Goal: Ask a question: Seek information or help from site administrators or community

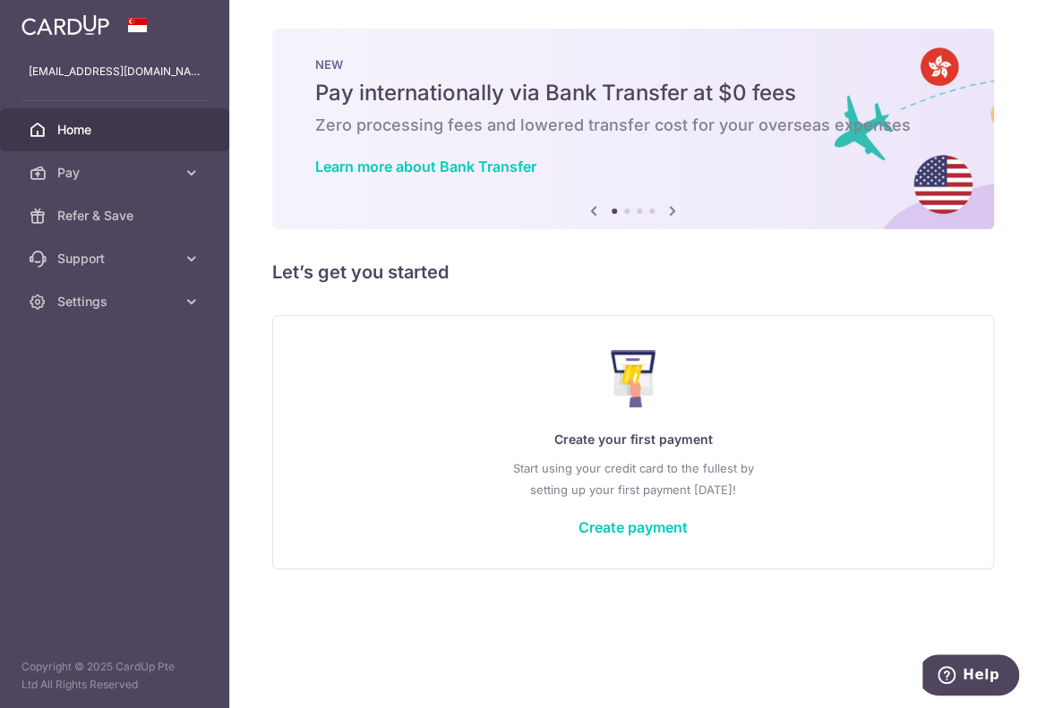
click at [184, 164] on icon at bounding box center [192, 173] width 18 height 18
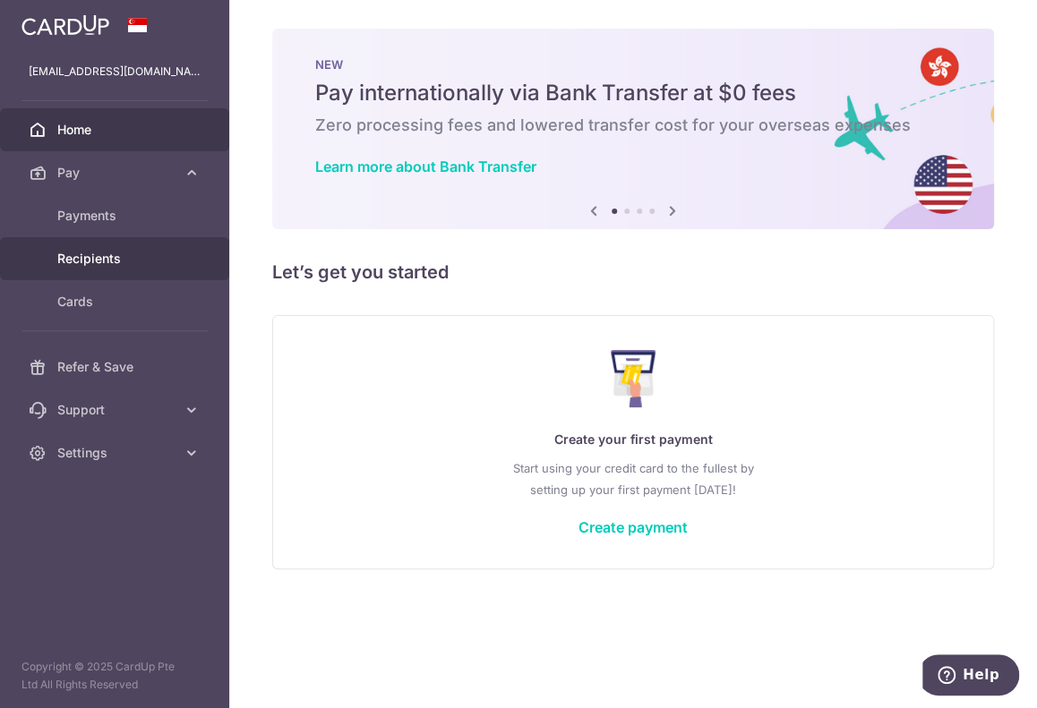
click at [112, 264] on span "Recipients" at bounding box center [116, 259] width 118 height 18
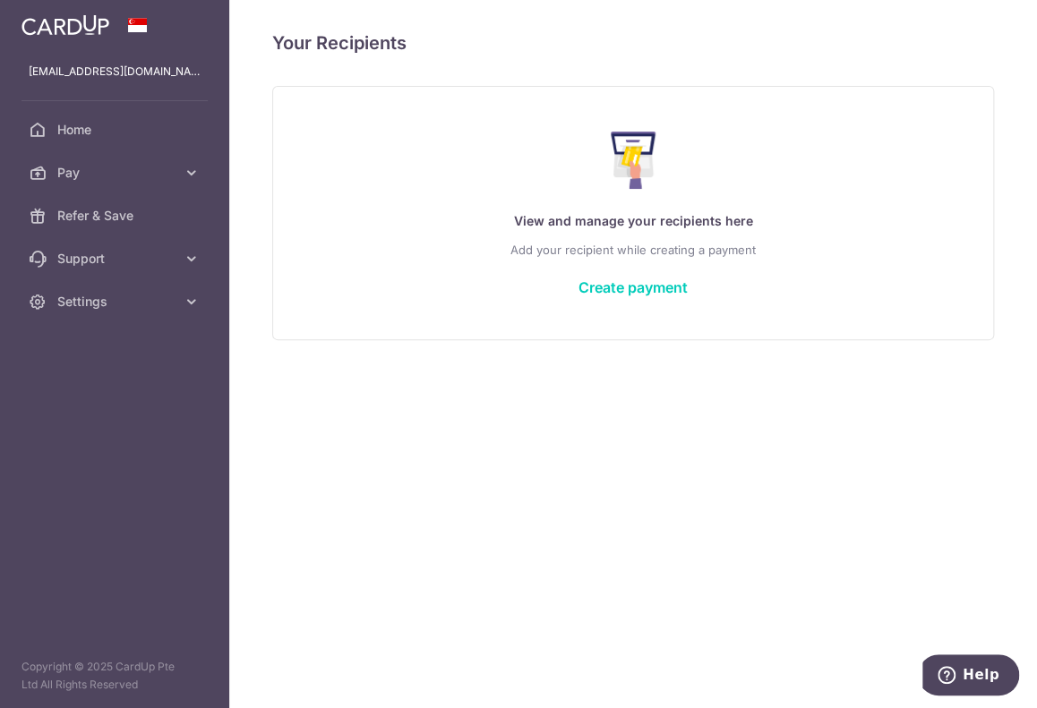
click at [175, 153] on link "Pay" at bounding box center [114, 172] width 229 height 43
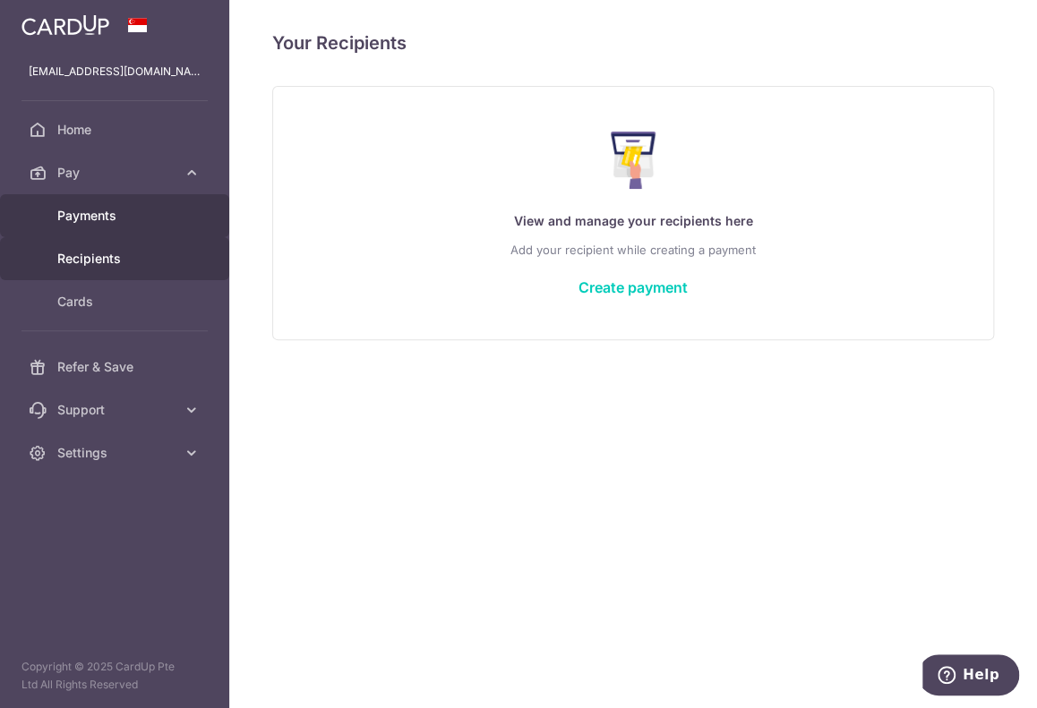
click at [125, 210] on span "Payments" at bounding box center [116, 216] width 118 height 18
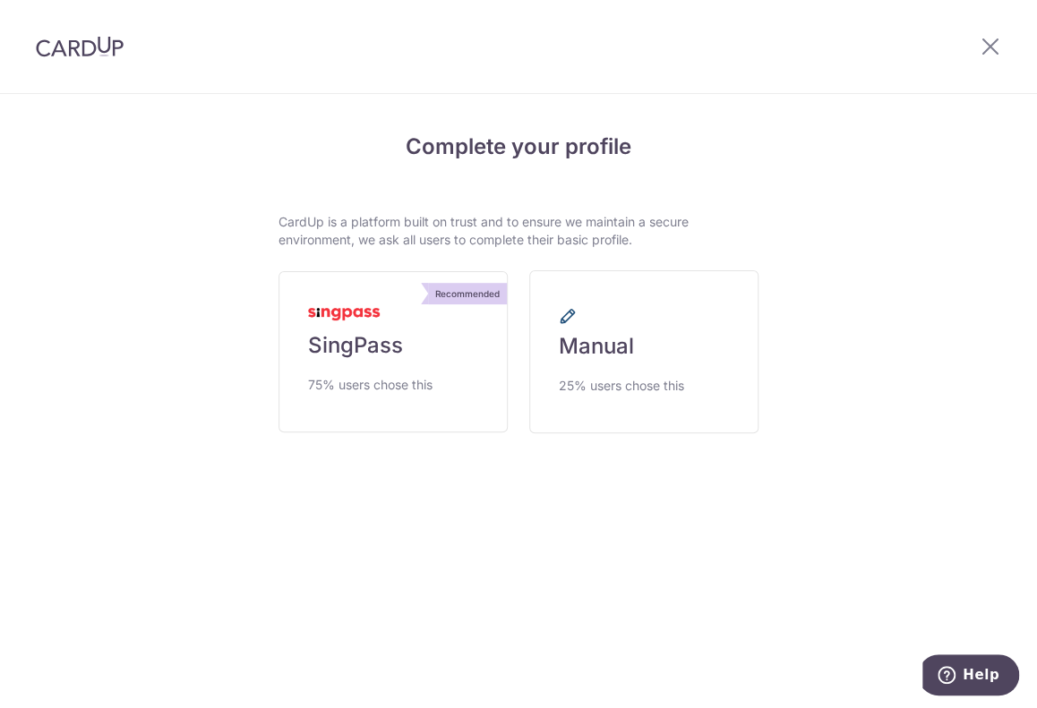
click at [643, 355] on link "Manual 25% users chose this" at bounding box center [643, 351] width 229 height 163
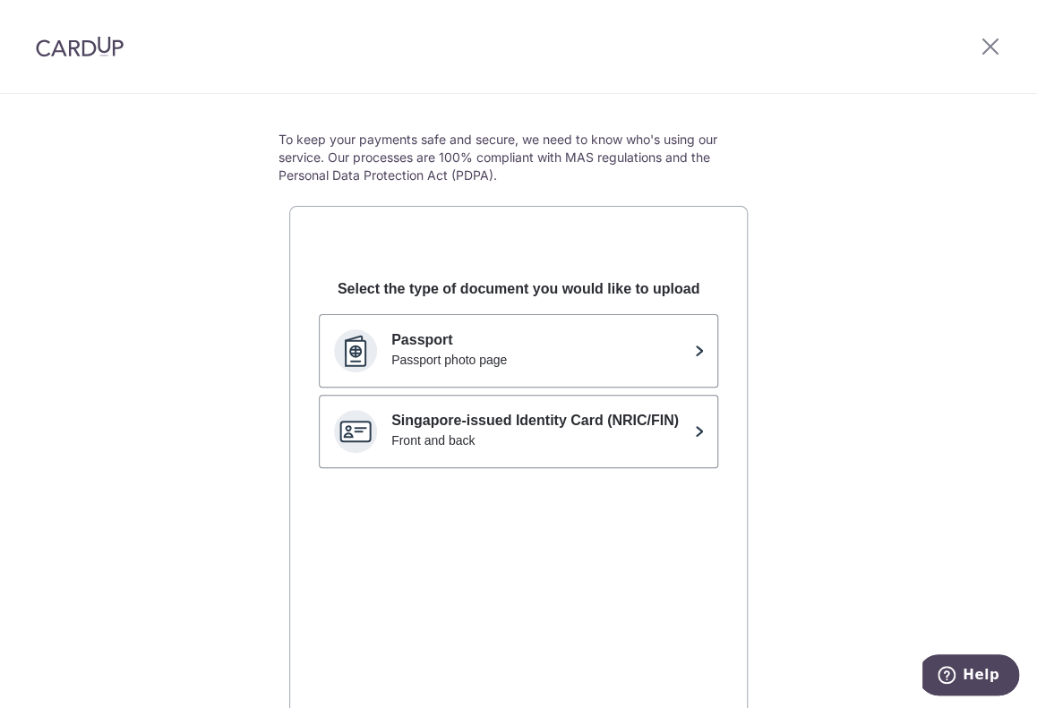
scroll to position [179, 0]
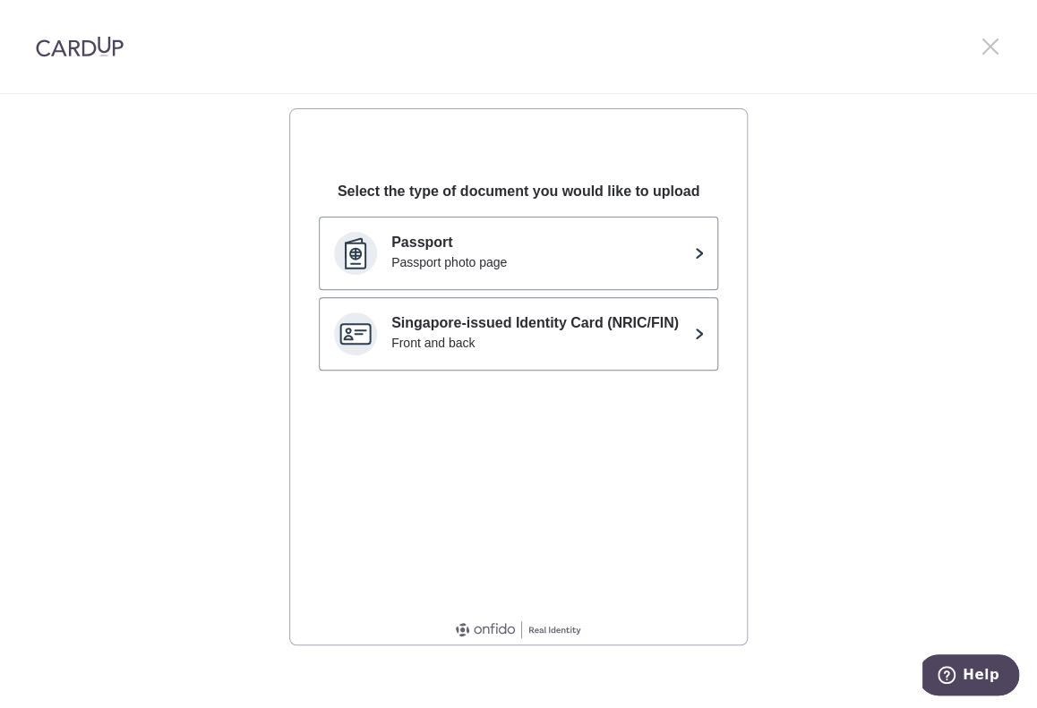
click at [989, 43] on icon at bounding box center [990, 46] width 21 height 22
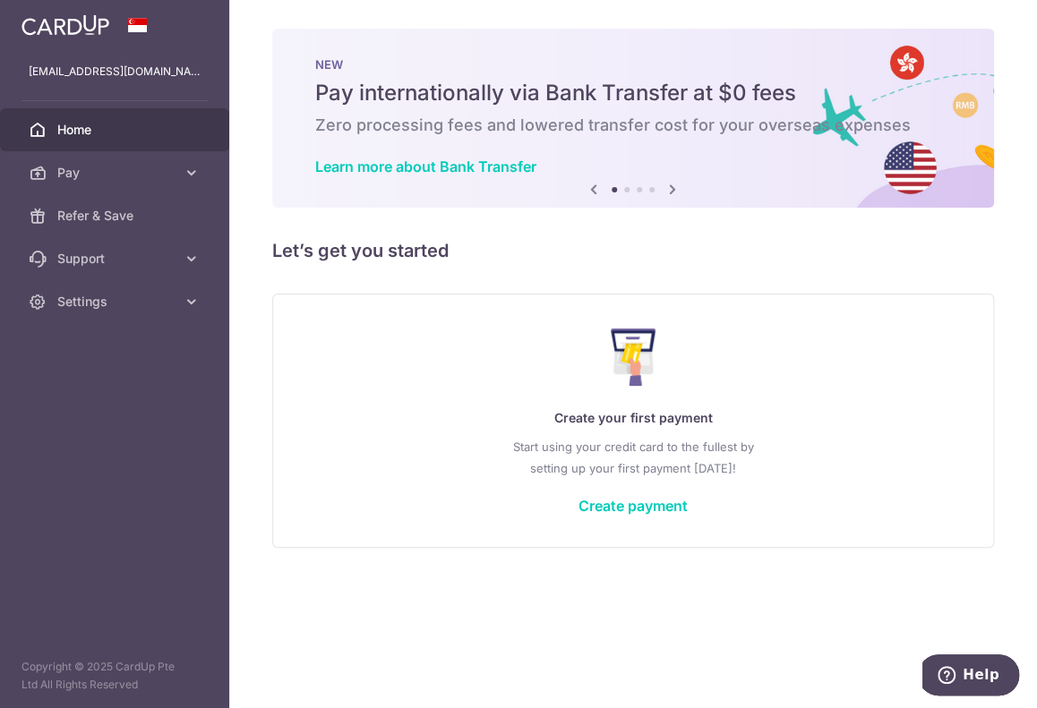
click at [183, 259] on icon at bounding box center [192, 259] width 18 height 18
click at [128, 393] on link "Settings" at bounding box center [114, 410] width 229 height 43
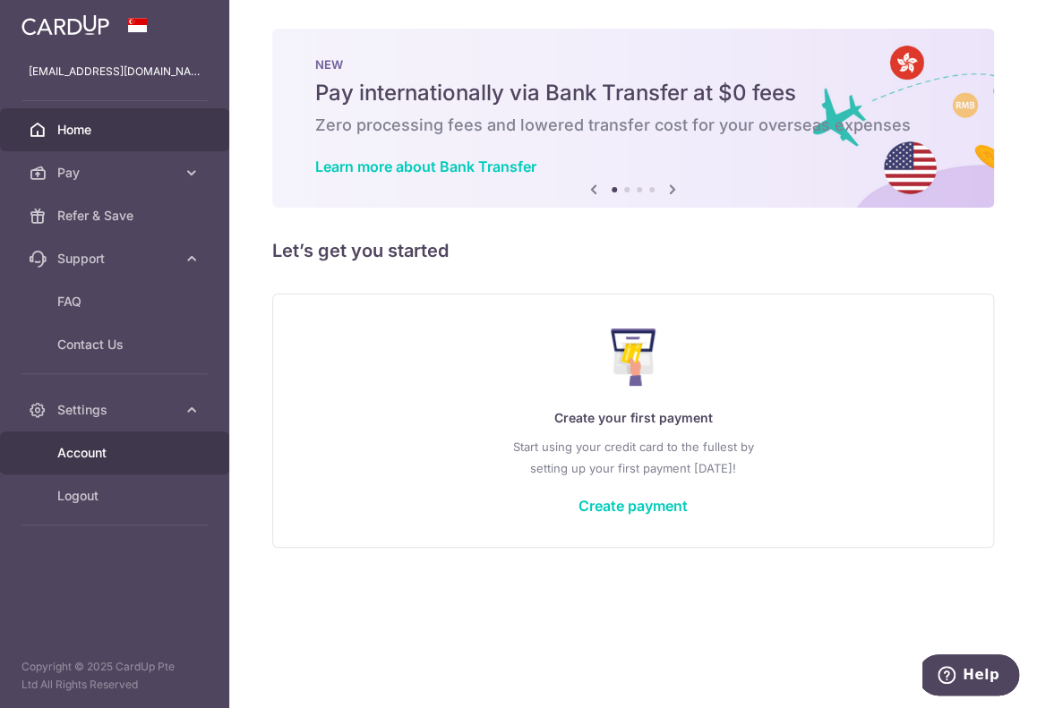
drag, startPoint x: 93, startPoint y: 455, endPoint x: 122, endPoint y: 457, distance: 28.7
click at [93, 455] on span "Account" at bounding box center [116, 453] width 118 height 18
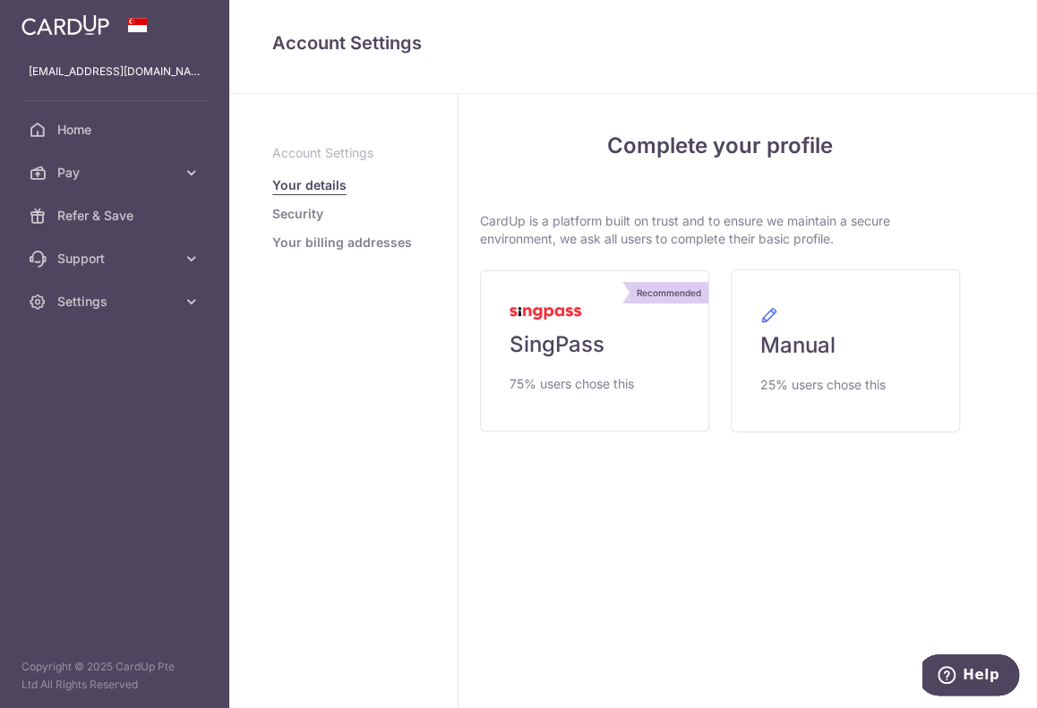
click at [300, 208] on link "Security" at bounding box center [297, 214] width 51 height 18
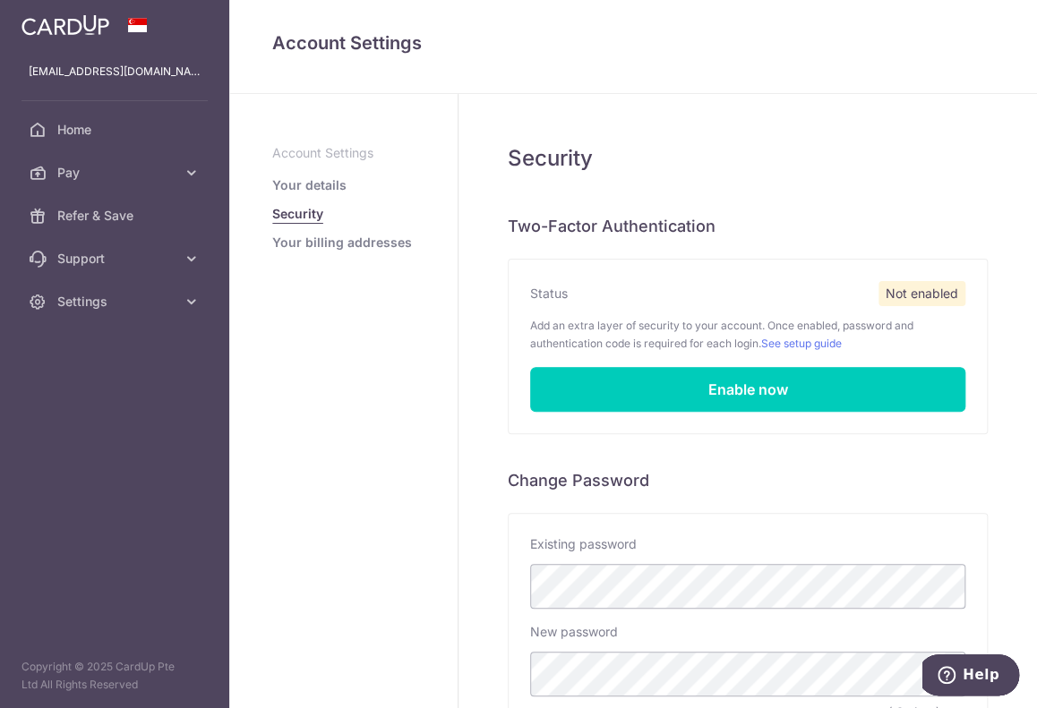
click at [337, 255] on aside "Account Settings Your details Security Your billing addresses" at bounding box center [343, 401] width 229 height 614
click at [312, 175] on ul "Account Settings Your details Security Your billing addresses" at bounding box center [343, 197] width 142 height 107
click at [313, 182] on link "Your details" at bounding box center [309, 185] width 74 height 18
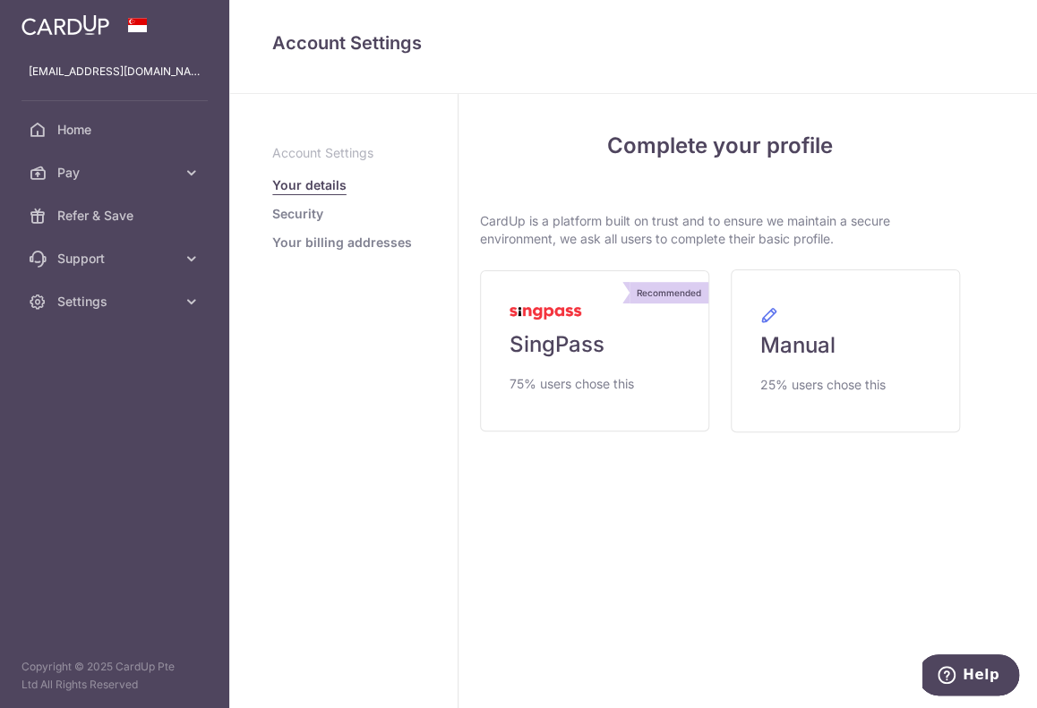
click at [355, 239] on link "Your billing addresses" at bounding box center [342, 243] width 140 height 18
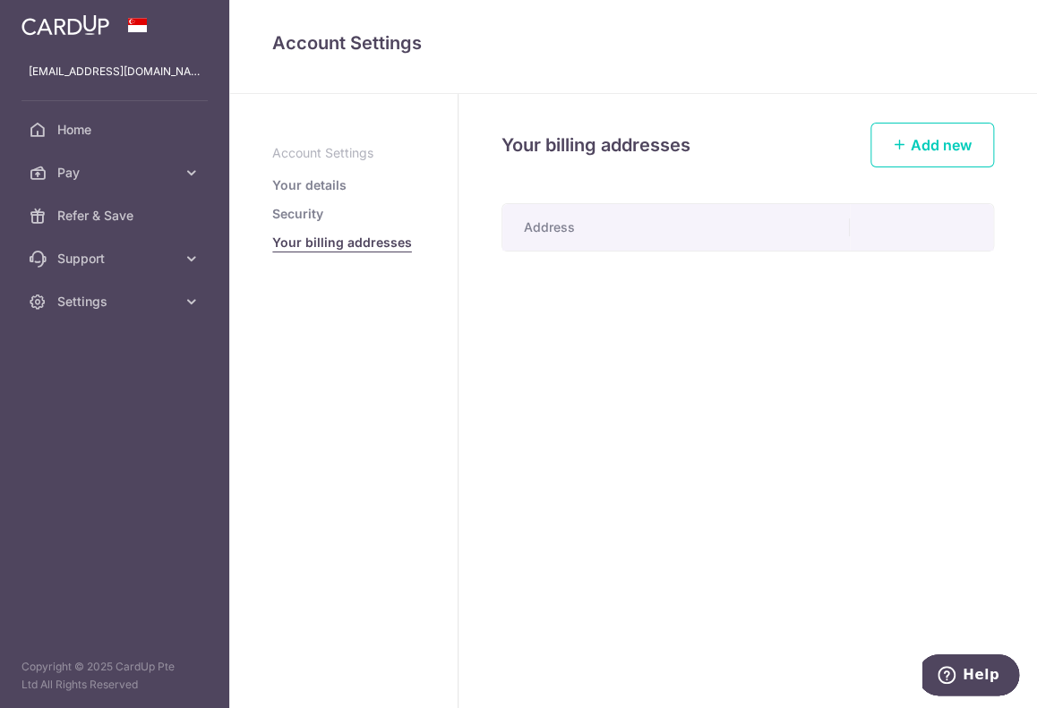
click at [312, 147] on p "Account Settings" at bounding box center [343, 153] width 142 height 18
click at [65, 133] on span "Home" at bounding box center [116, 130] width 118 height 18
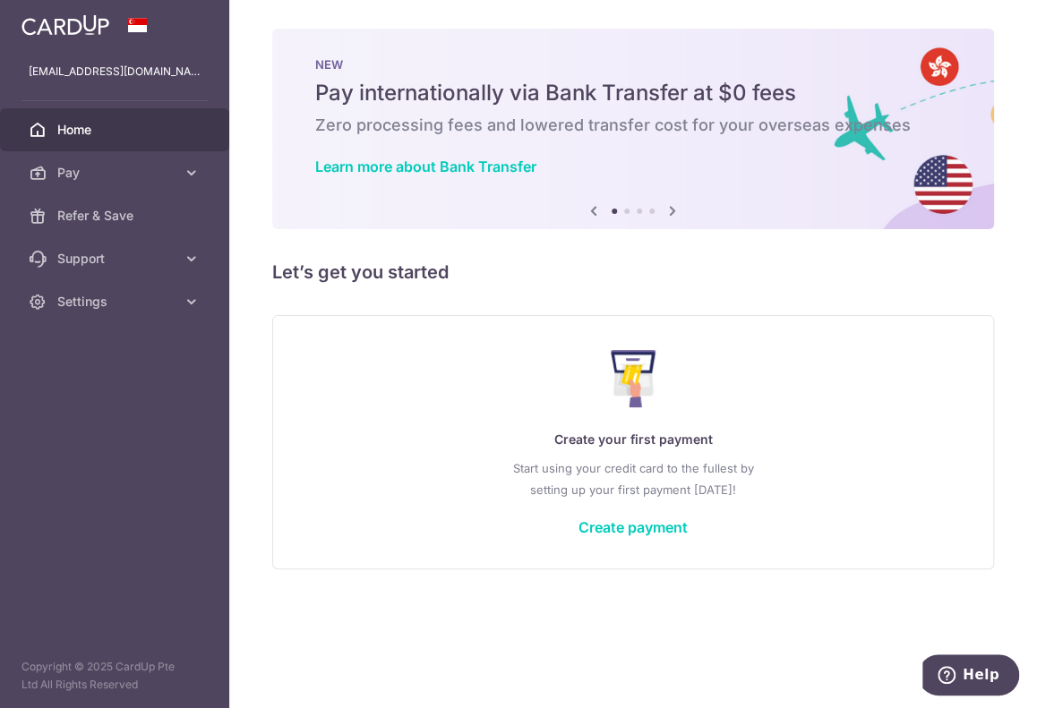
click at [174, 167] on span "Pay" at bounding box center [116, 173] width 118 height 18
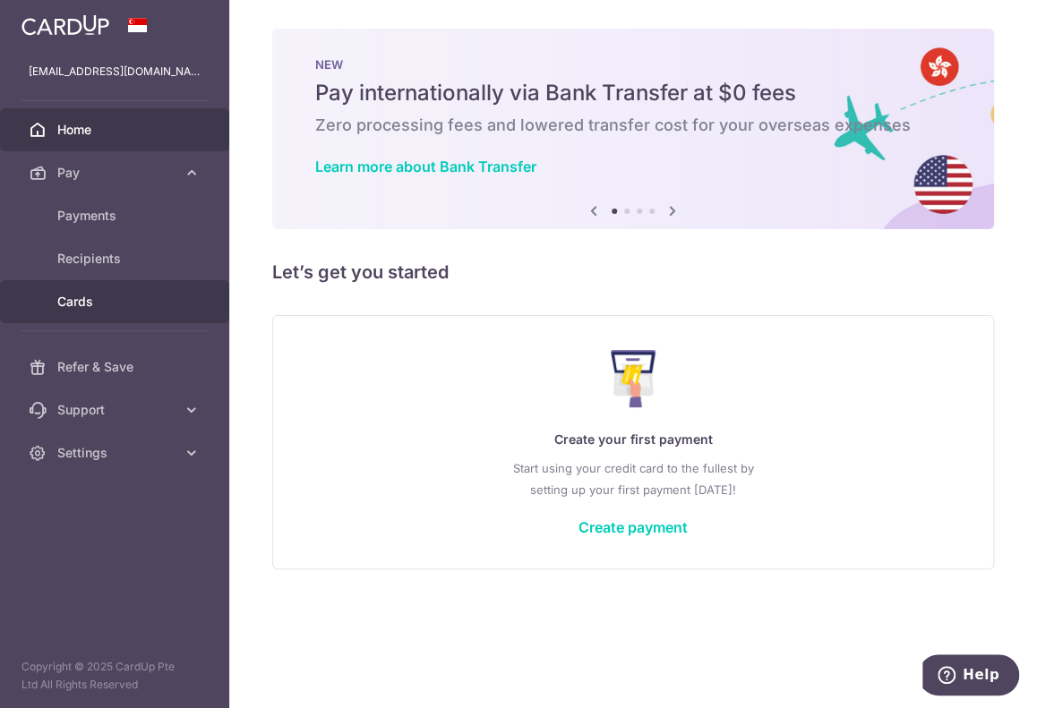
click at [123, 296] on span "Cards" at bounding box center [116, 302] width 118 height 18
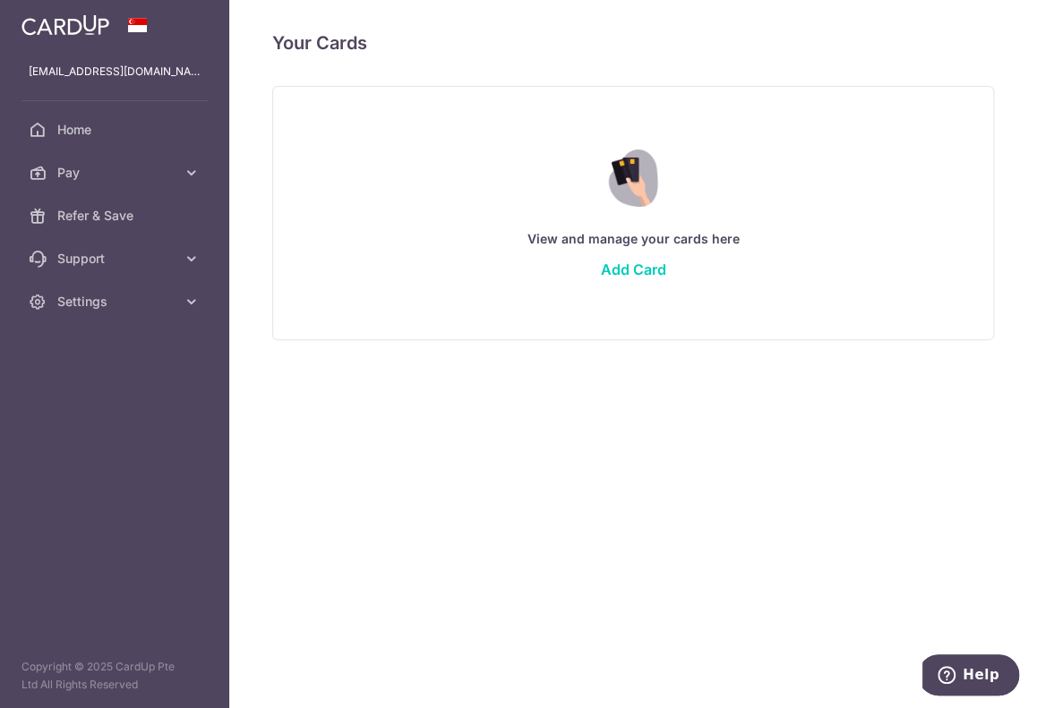
click at [179, 182] on link "Pay" at bounding box center [114, 172] width 229 height 43
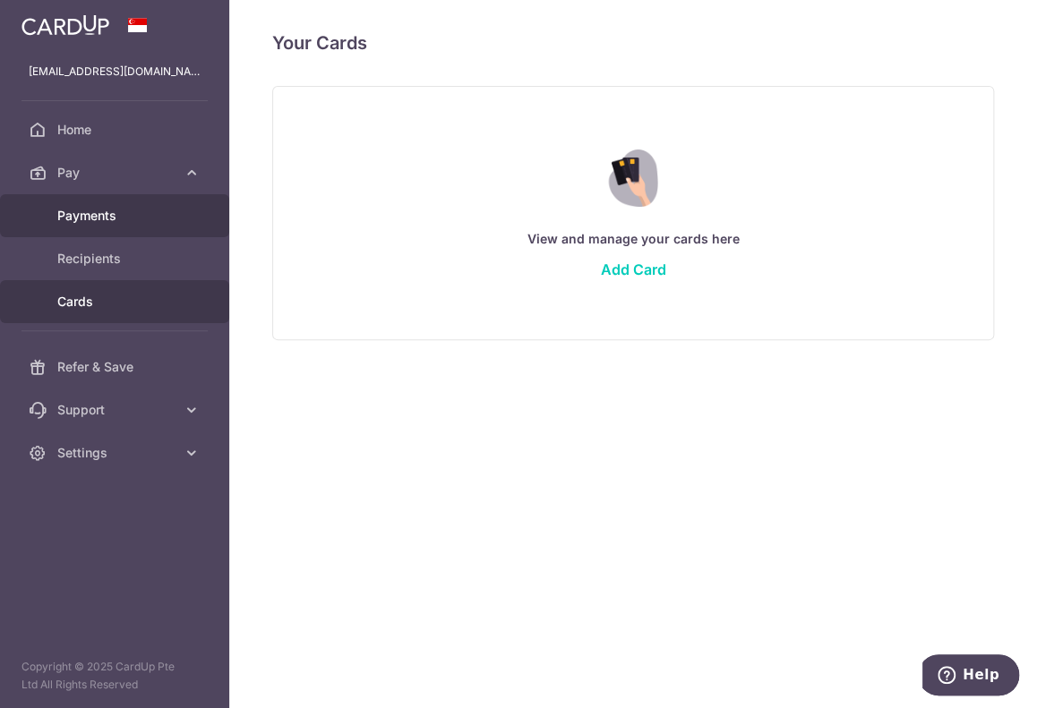
click at [165, 235] on link "Payments" at bounding box center [114, 215] width 229 height 43
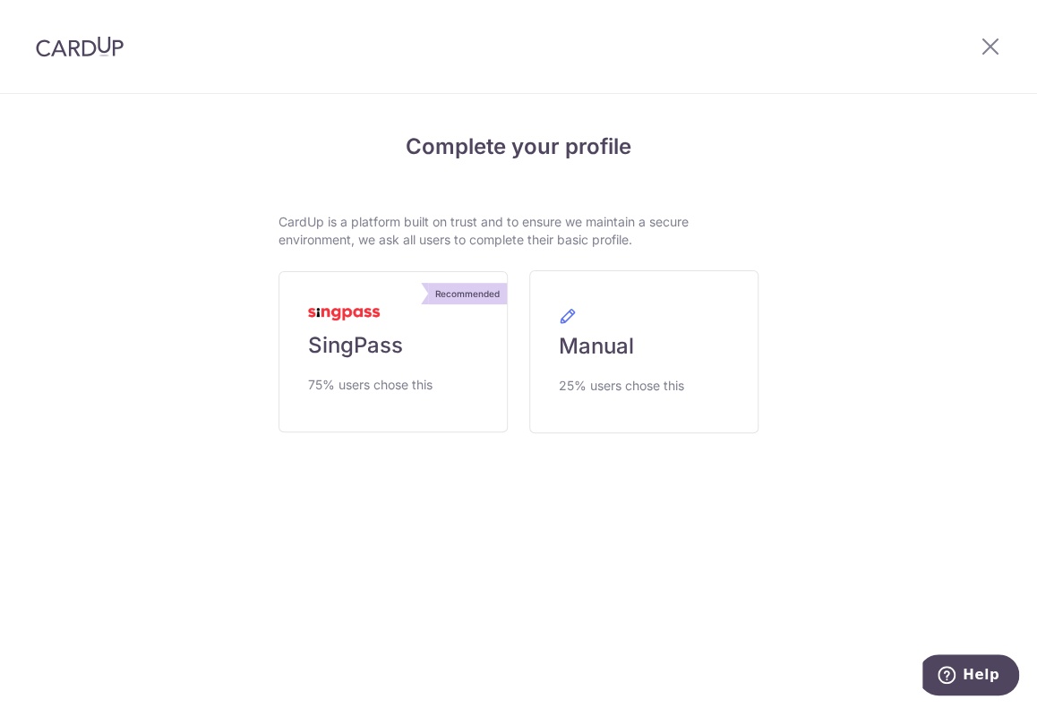
click at [852, 213] on div "Complete your profile CardUp is a platform built on trust and to ensure we main…" at bounding box center [518, 331] width 851 height 473
click at [985, 47] on icon at bounding box center [990, 46] width 21 height 22
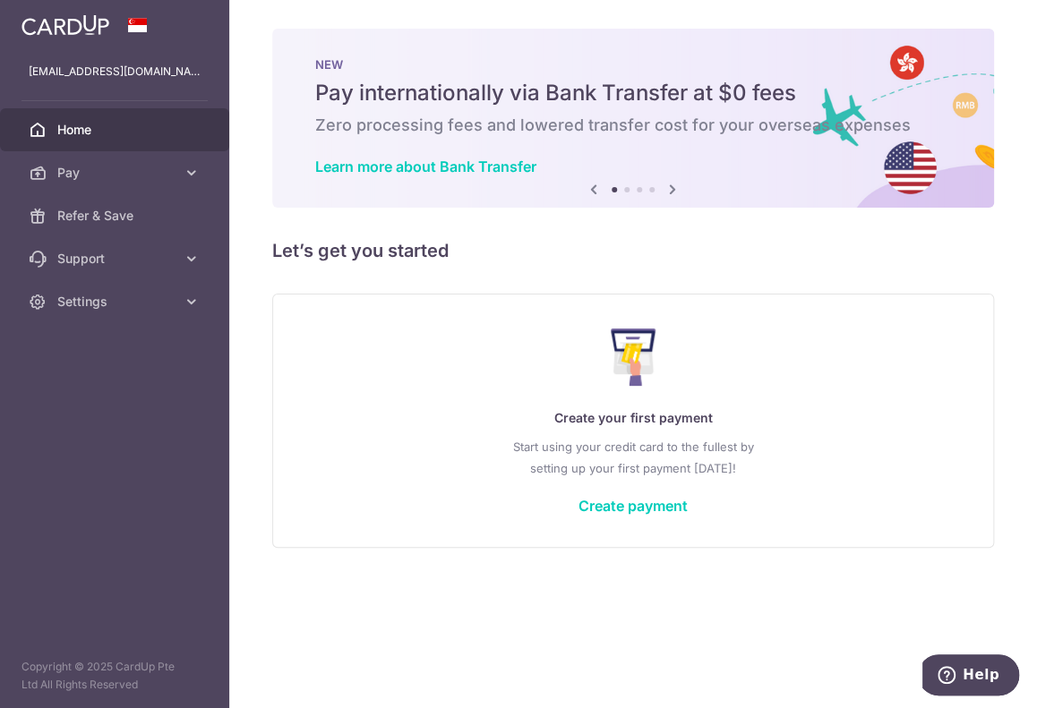
click at [182, 164] on link "Pay" at bounding box center [114, 172] width 229 height 43
click at [129, 444] on span "Settings" at bounding box center [116, 453] width 118 height 18
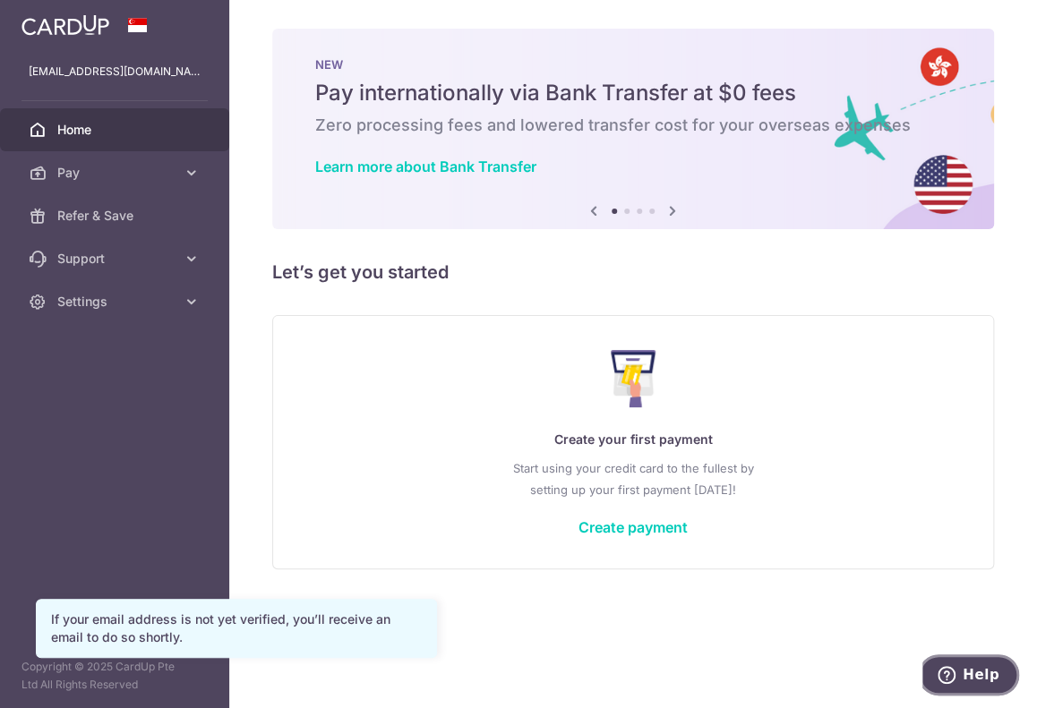
click at [937, 672] on button "Help" at bounding box center [968, 675] width 101 height 41
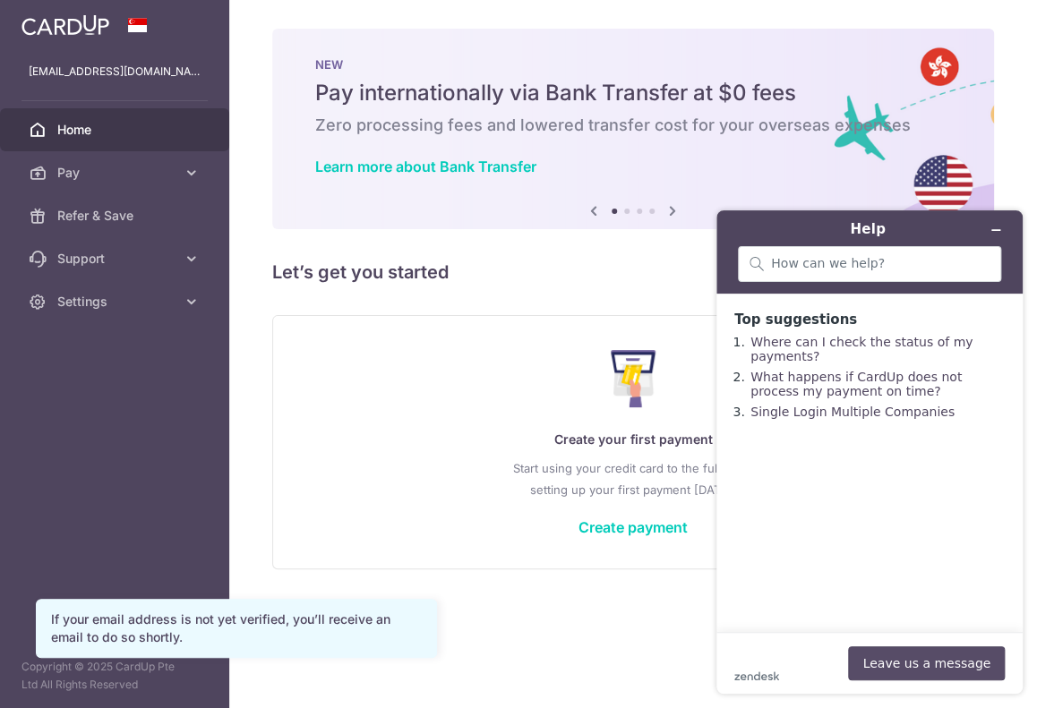
click at [909, 669] on button "Leave us a message" at bounding box center [926, 663] width 157 height 34
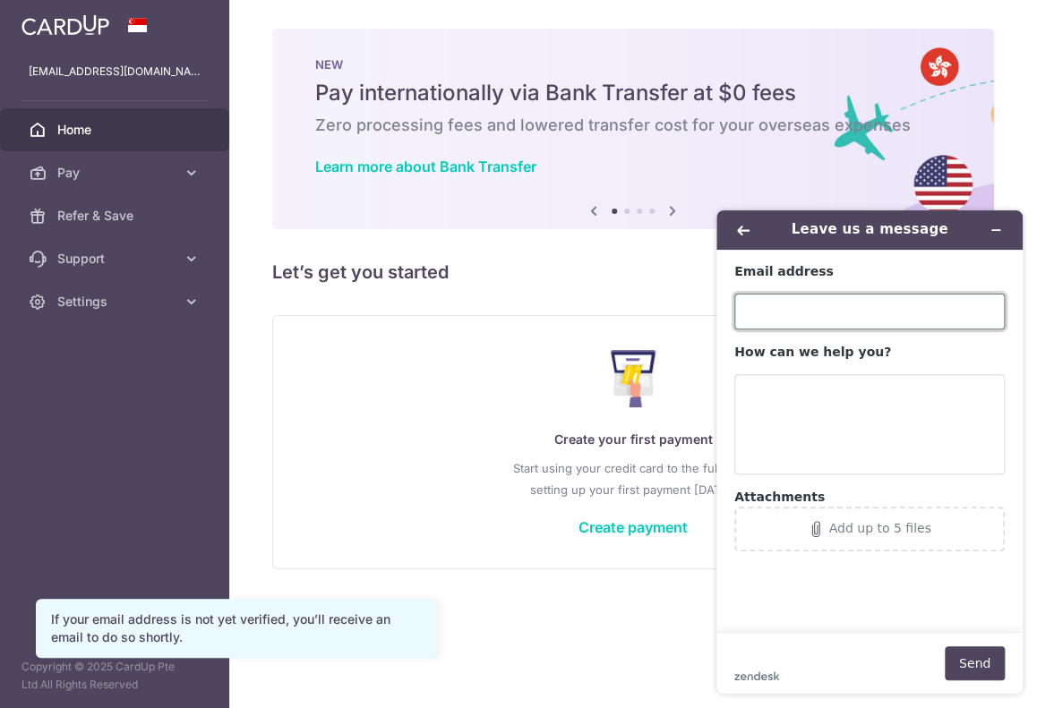
click at [848, 318] on input "Email address" at bounding box center [869, 312] width 270 height 36
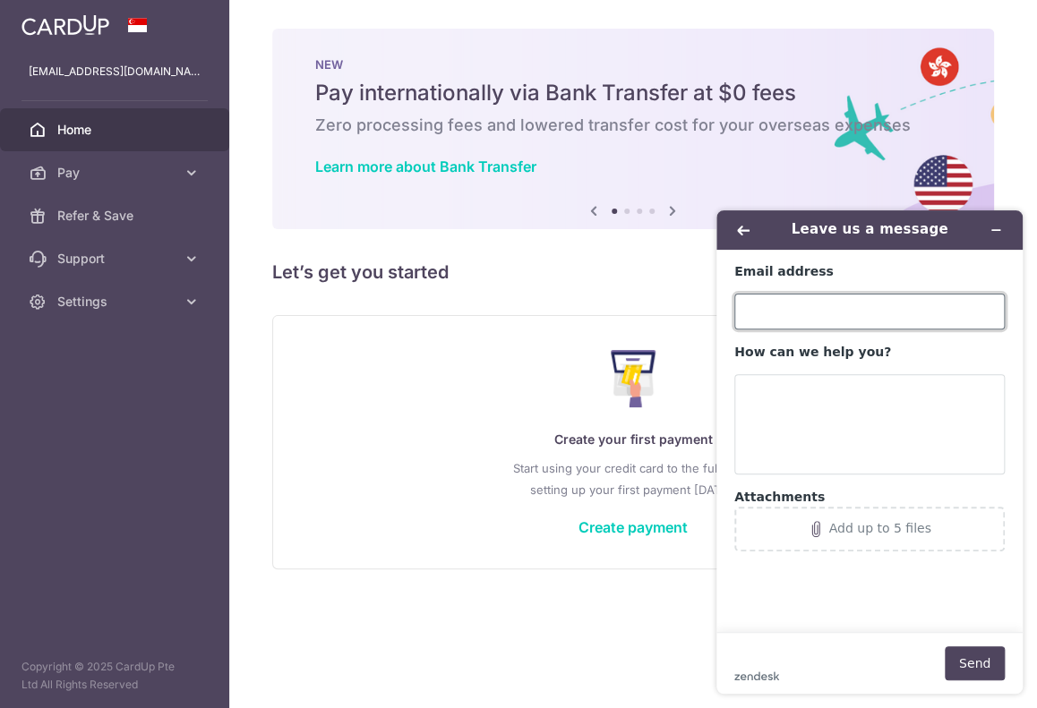
type input "[EMAIL_ADDRESS][DOMAIN_NAME]"
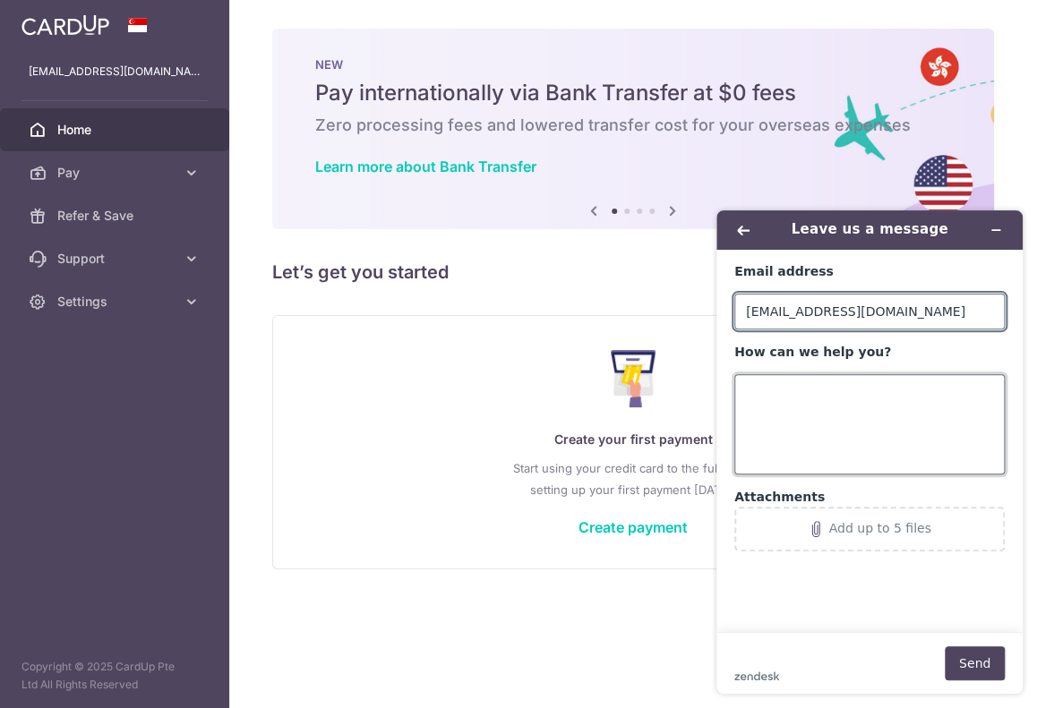
click at [862, 407] on textarea "How can we help you?" at bounding box center [869, 424] width 270 height 100
type textarea "N"
type textarea "I"
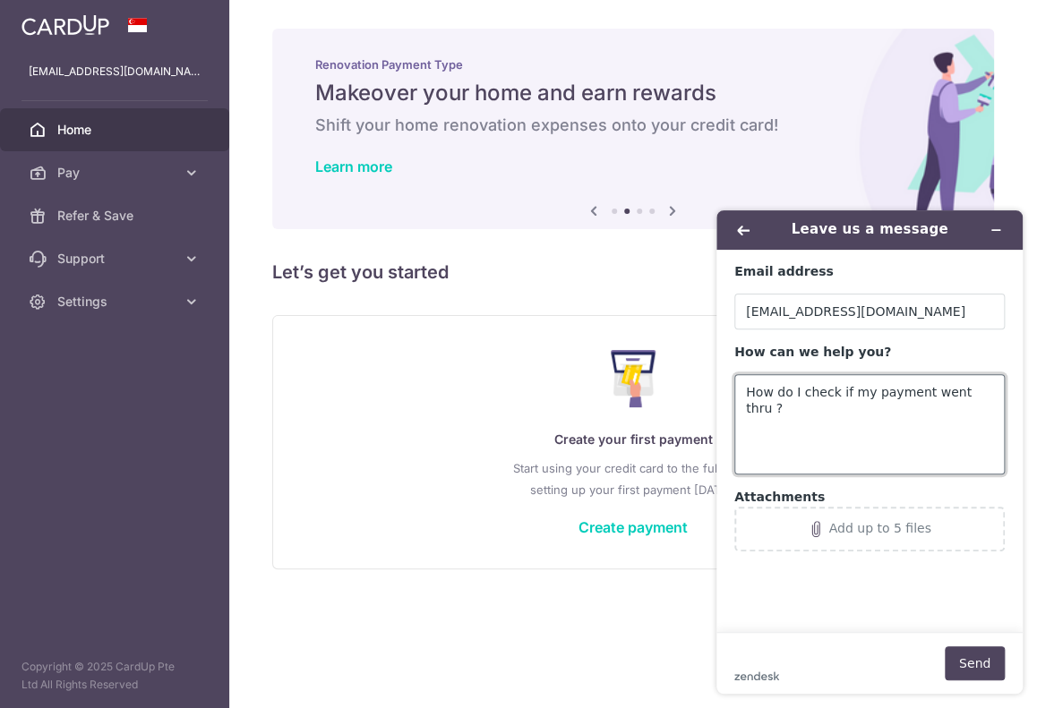
type textarea "How do I check if my payment went thru ?"
click at [964, 663] on button "Send" at bounding box center [975, 663] width 60 height 34
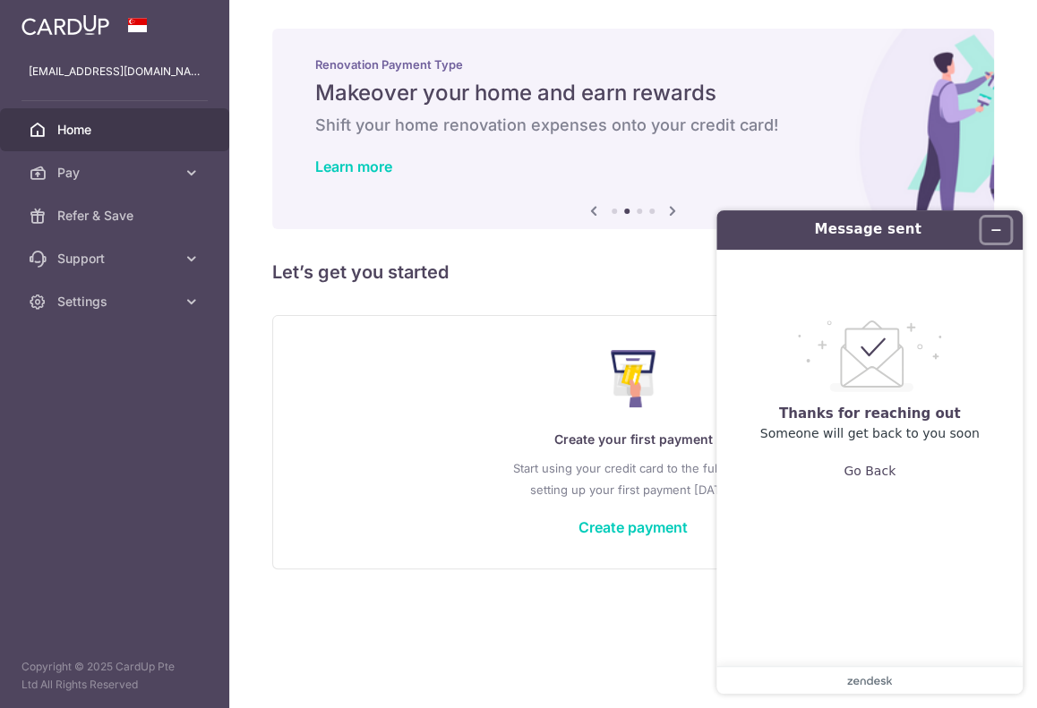
click at [997, 238] on button "Minimise widget" at bounding box center [995, 230] width 29 height 25
